Goal: Navigation & Orientation: Find specific page/section

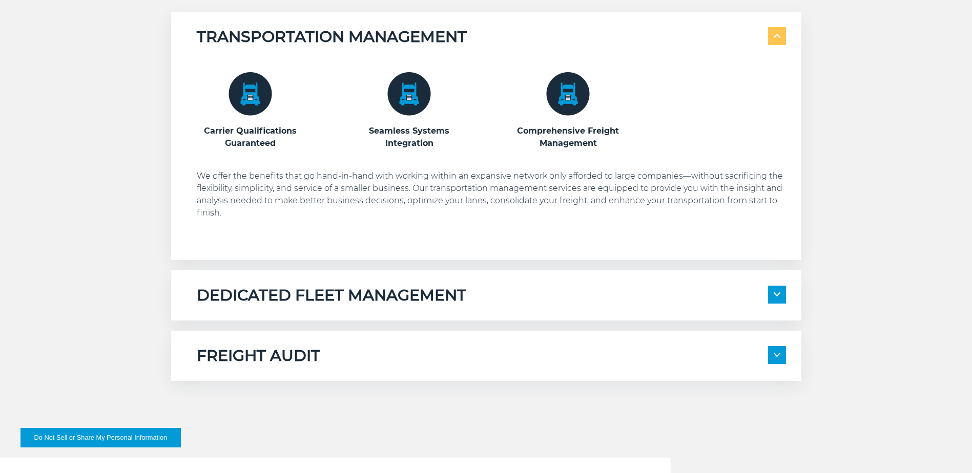
scroll to position [769, 0]
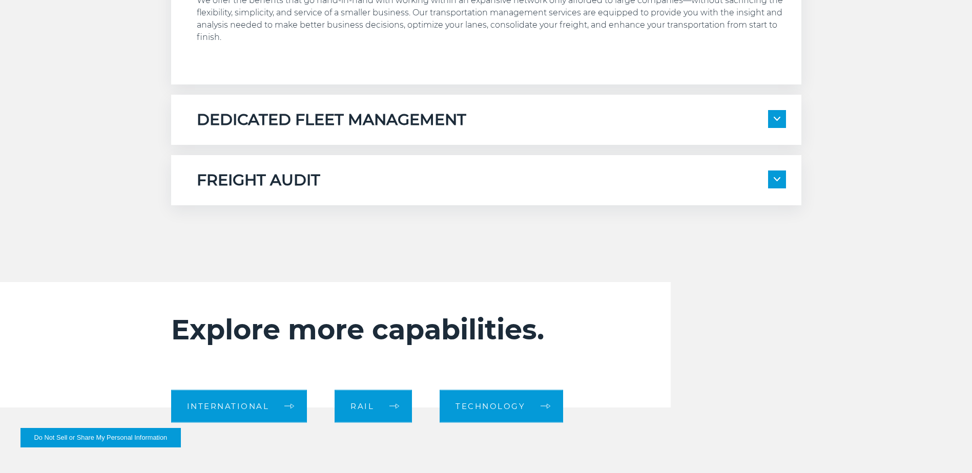
click at [776, 121] on img at bounding box center [777, 119] width 7 height 4
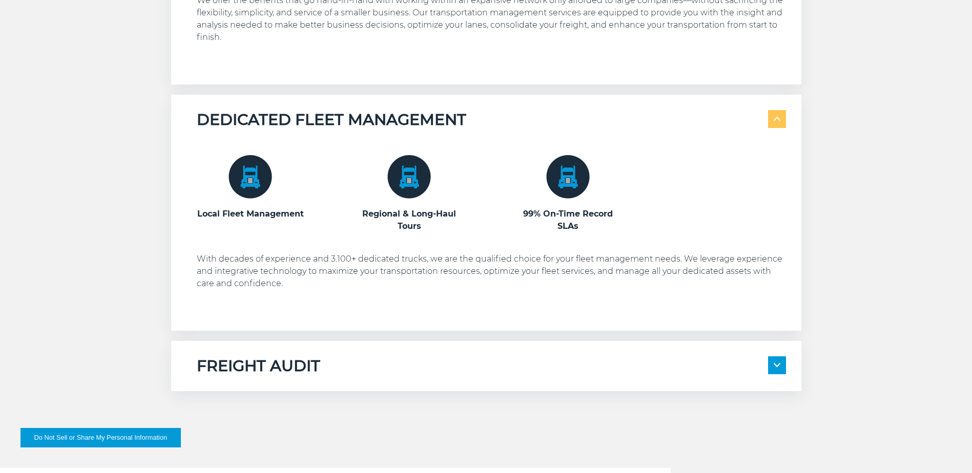
click at [777, 121] on img at bounding box center [777, 119] width 7 height 4
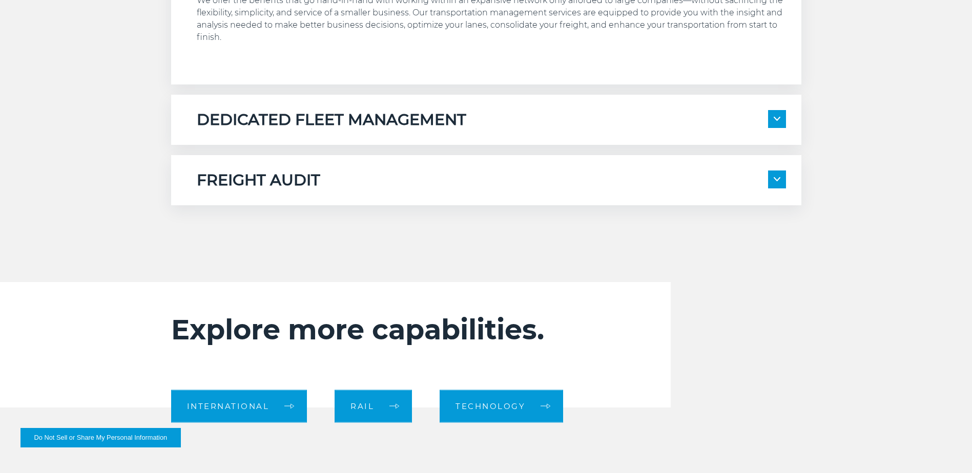
click at [782, 178] on span at bounding box center [777, 180] width 18 height 18
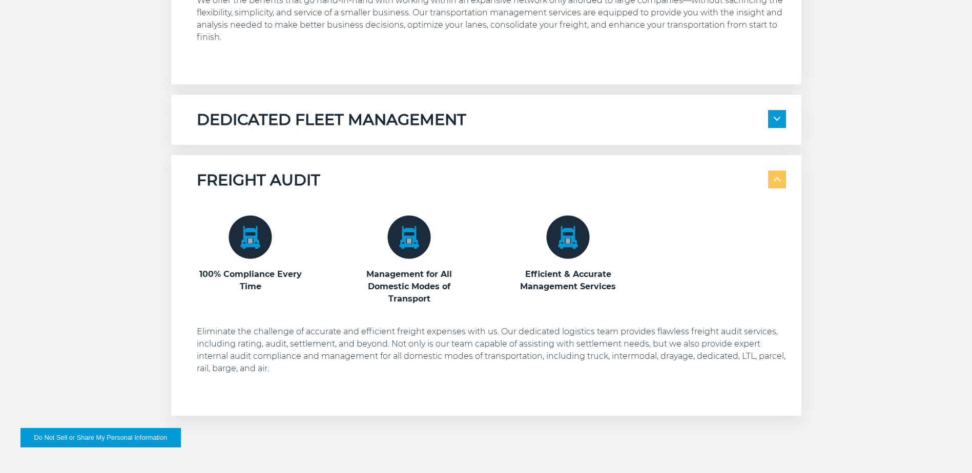
click at [782, 178] on span at bounding box center [777, 180] width 18 height 18
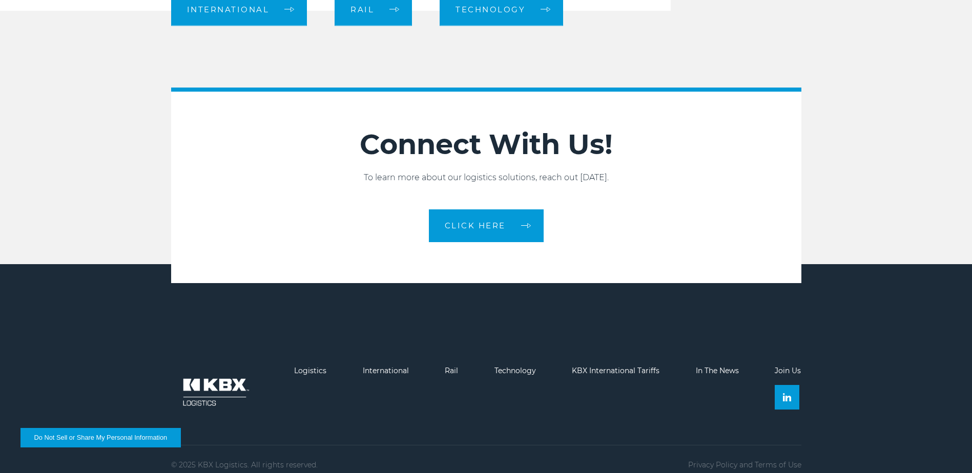
scroll to position [1177, 0]
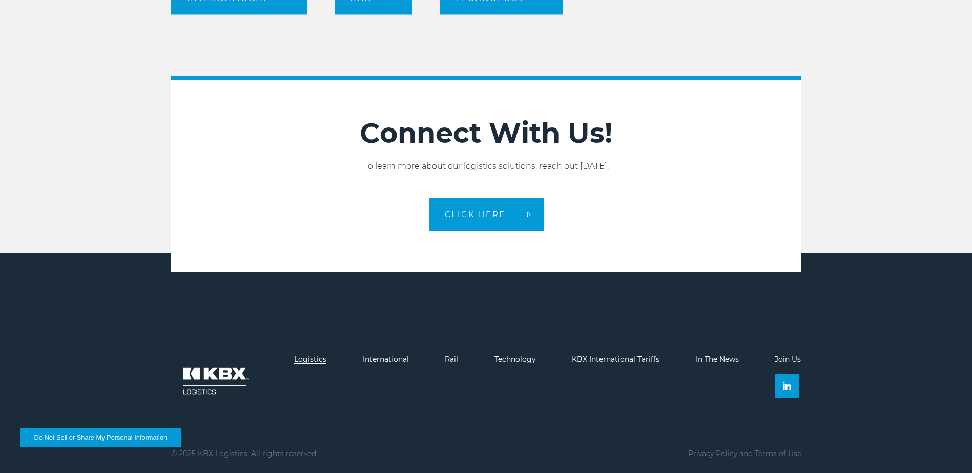
click at [310, 360] on link "Logistics" at bounding box center [310, 359] width 32 height 9
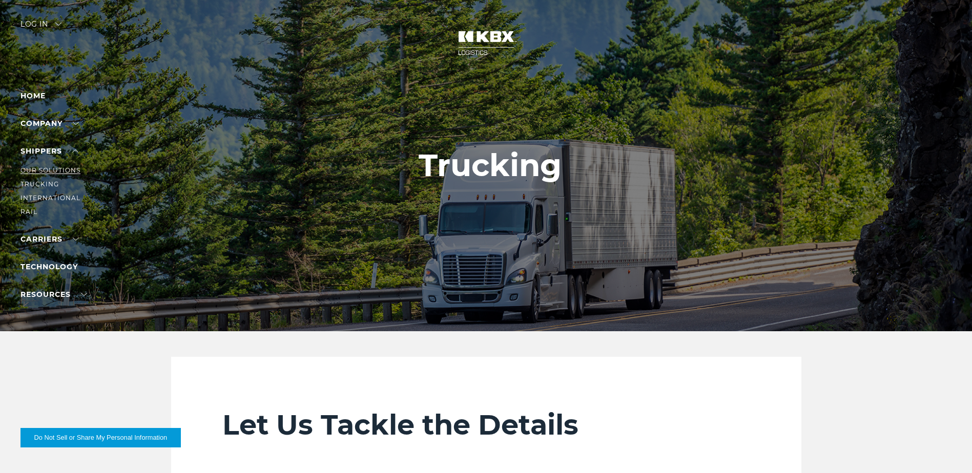
click at [54, 173] on link "Our Solutions" at bounding box center [50, 171] width 60 height 8
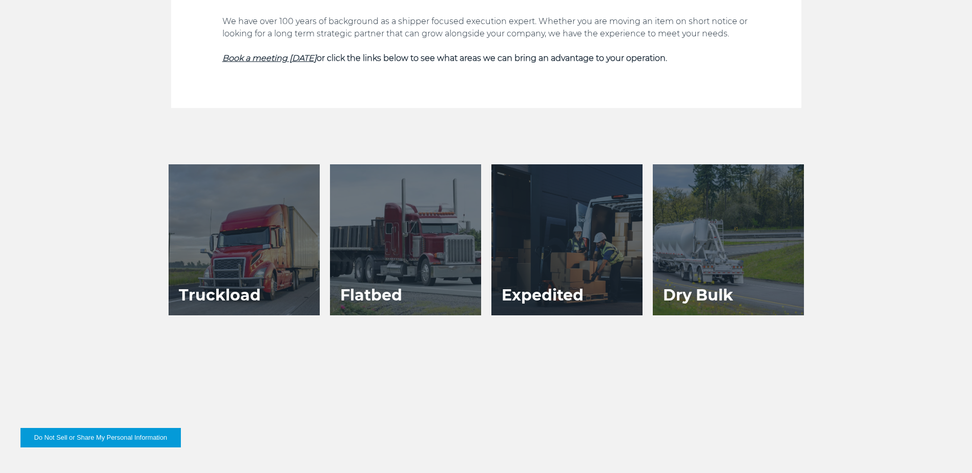
scroll to position [461, 0]
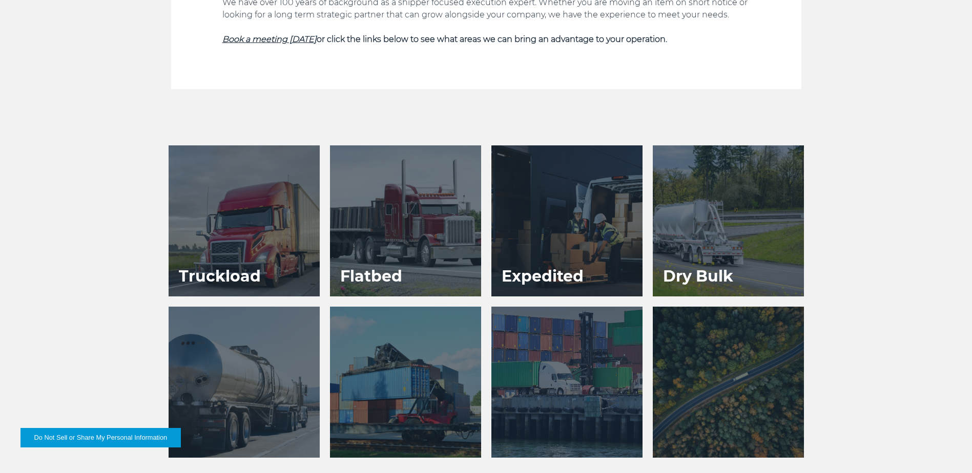
click at [263, 222] on div at bounding box center [244, 221] width 151 height 151
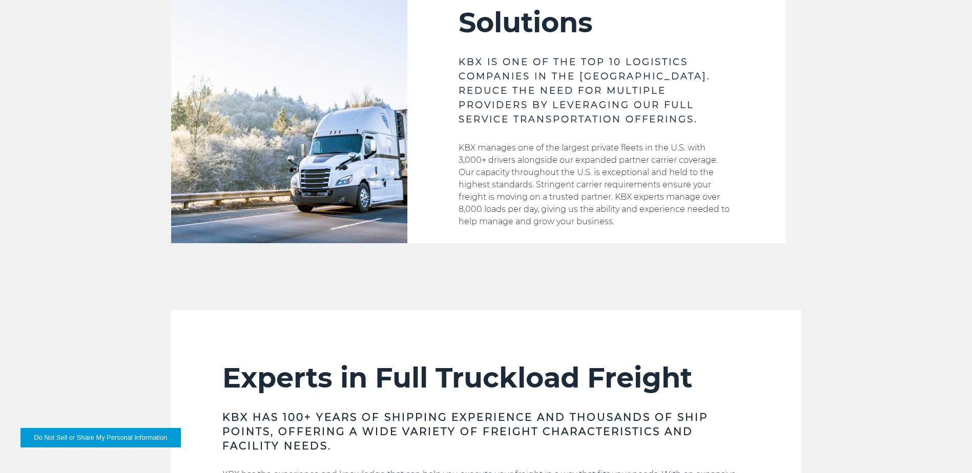
scroll to position [359, 0]
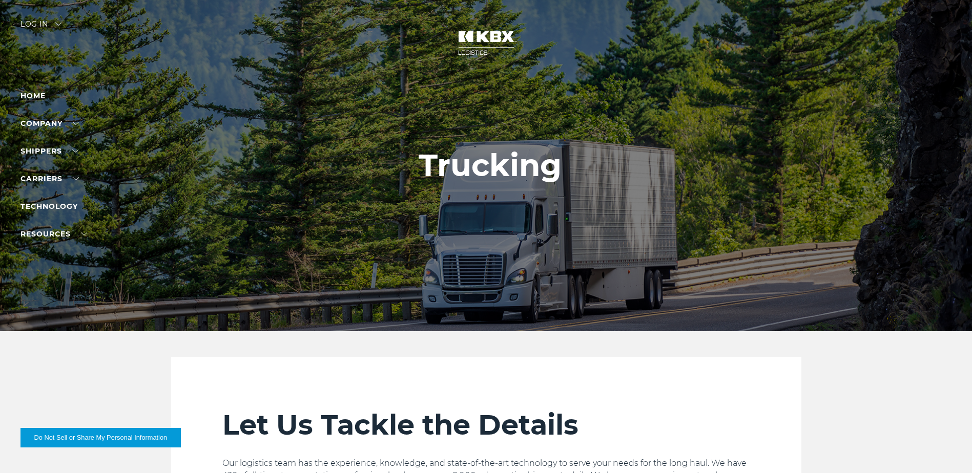
click at [34, 98] on link "Home" at bounding box center [32, 95] width 25 height 9
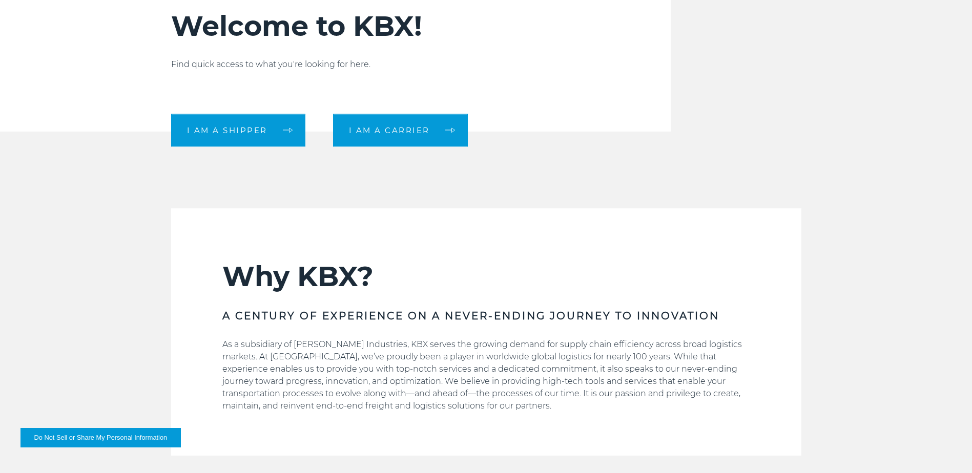
scroll to position [359, 0]
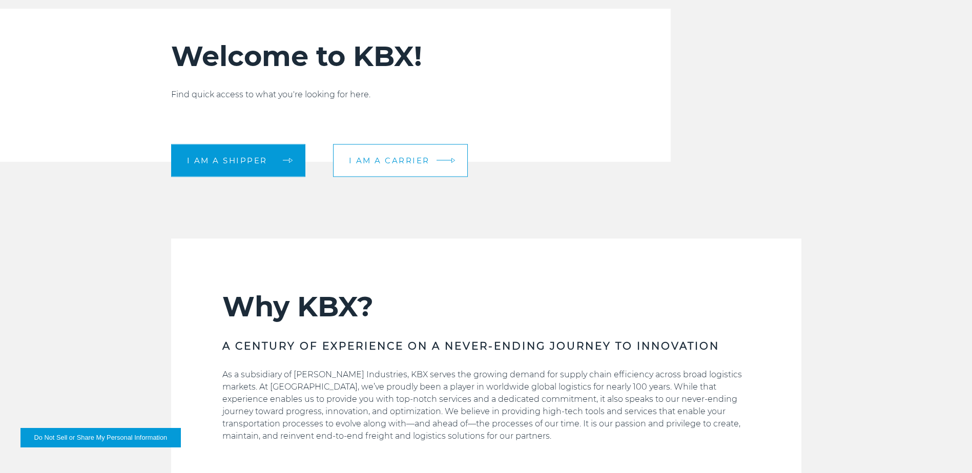
click at [402, 164] on span "I am a carrier" at bounding box center [389, 161] width 81 height 8
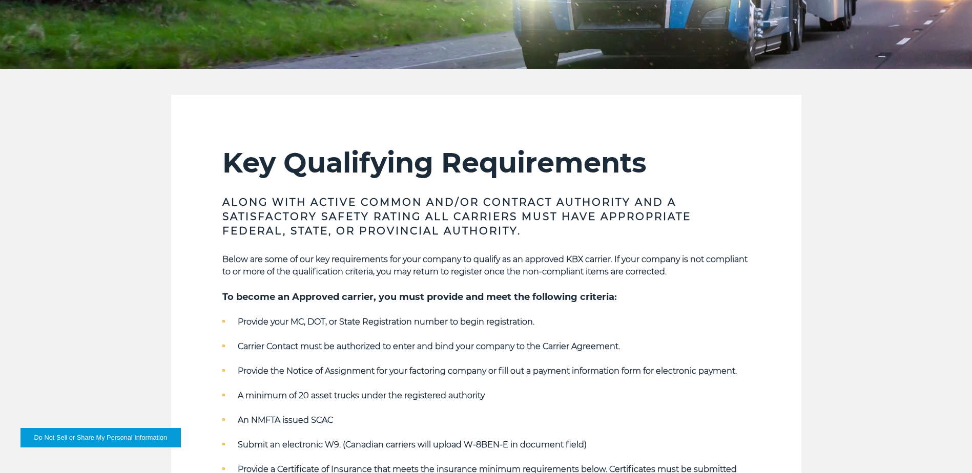
scroll to position [256, 0]
